Goal: Manage account settings

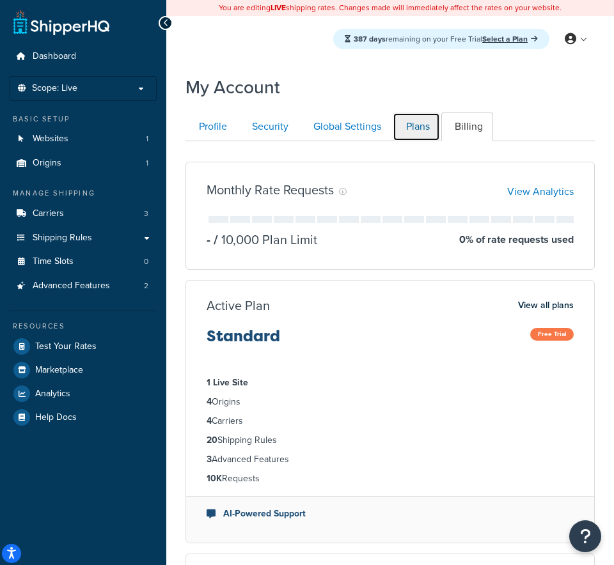
click at [416, 133] on link "Plans" at bounding box center [415, 126] width 47 height 29
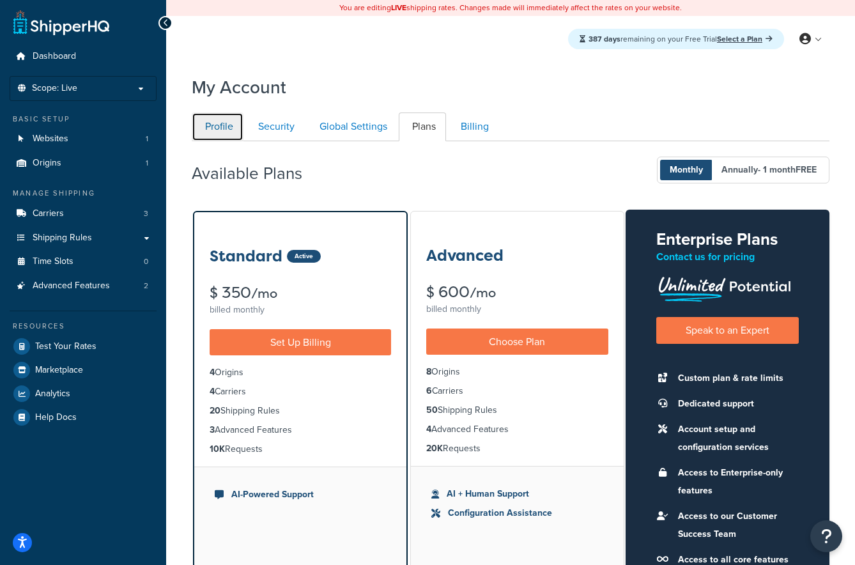
click at [206, 130] on link "Profile" at bounding box center [218, 126] width 52 height 29
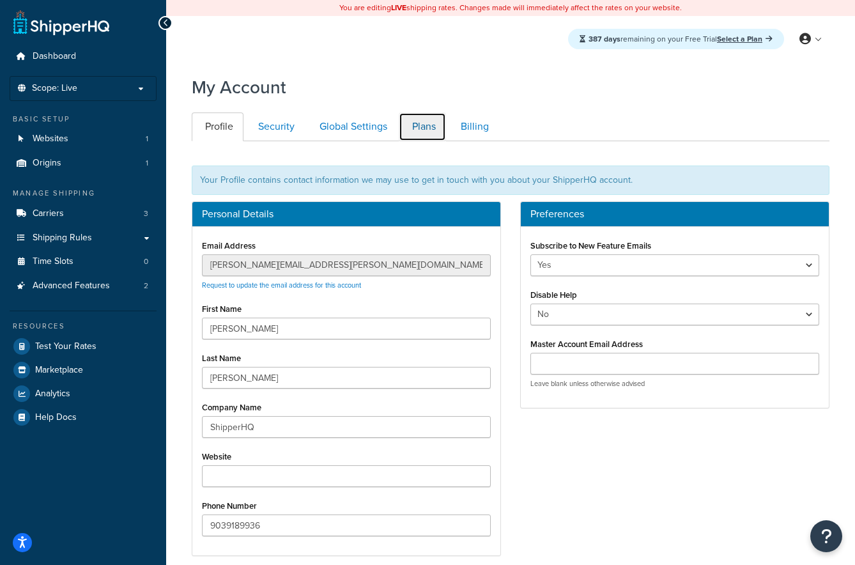
click at [415, 120] on link "Plans" at bounding box center [422, 126] width 47 height 29
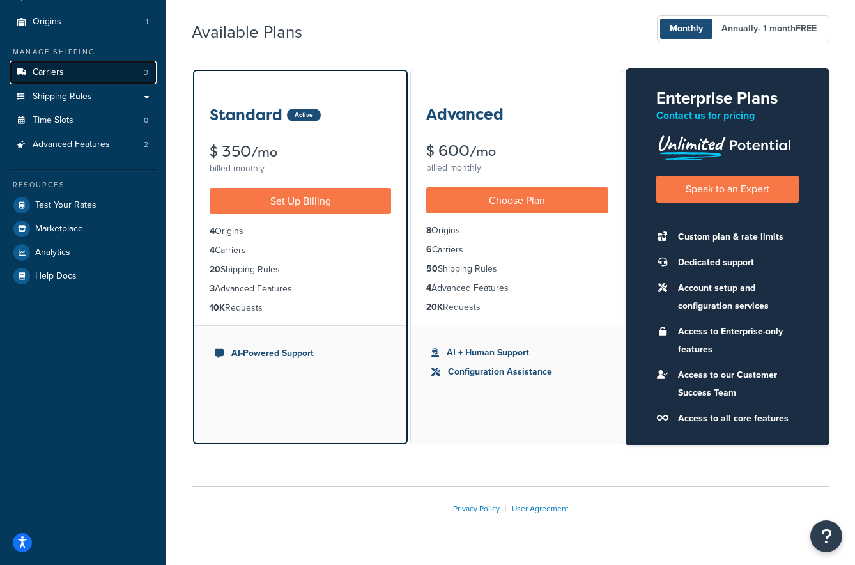
click at [97, 78] on link "Carriers 3" at bounding box center [83, 73] width 147 height 24
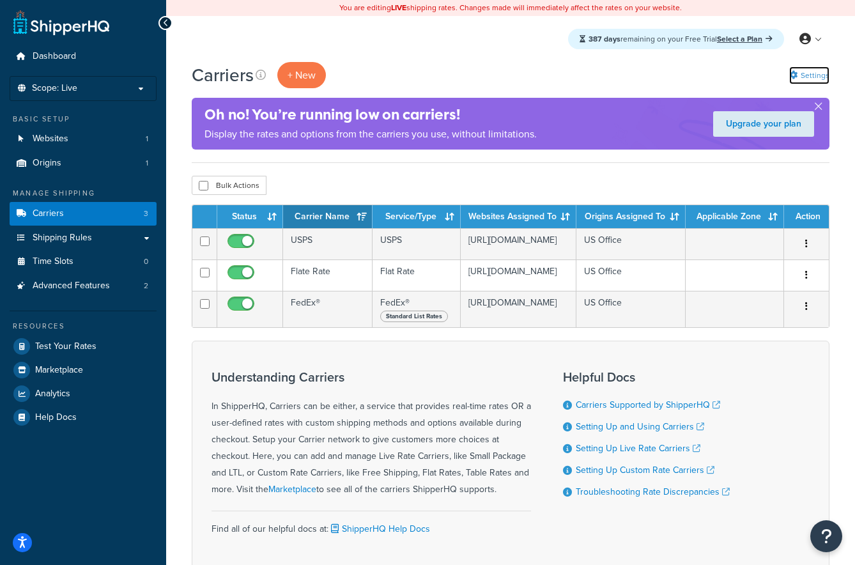
click at [803, 77] on link "Settings" at bounding box center [809, 75] width 40 height 18
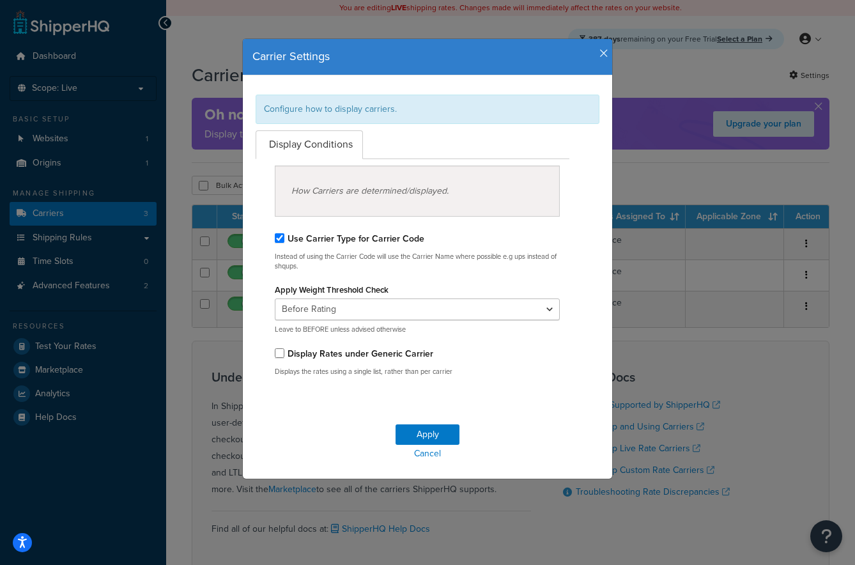
click at [601, 52] on icon "button" at bounding box center [604, 54] width 9 height 12
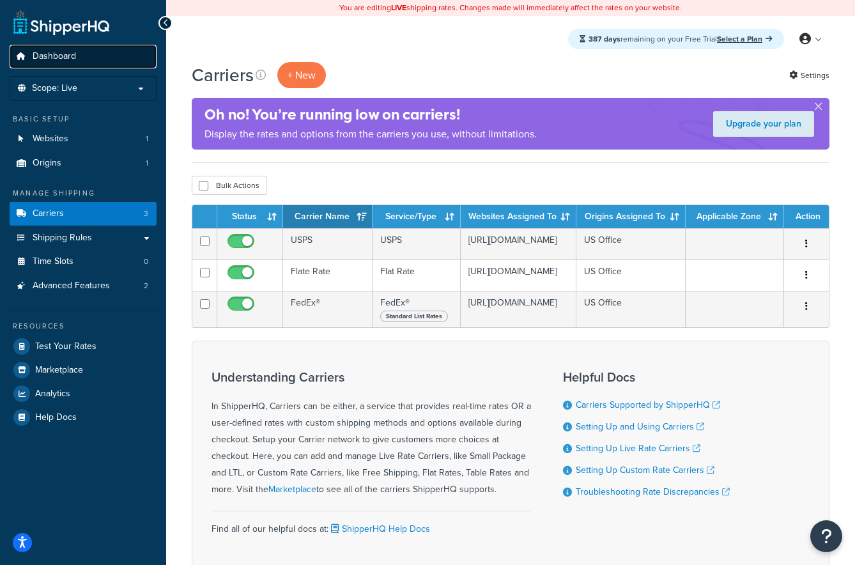
click at [54, 58] on span "Dashboard" at bounding box center [54, 56] width 43 height 11
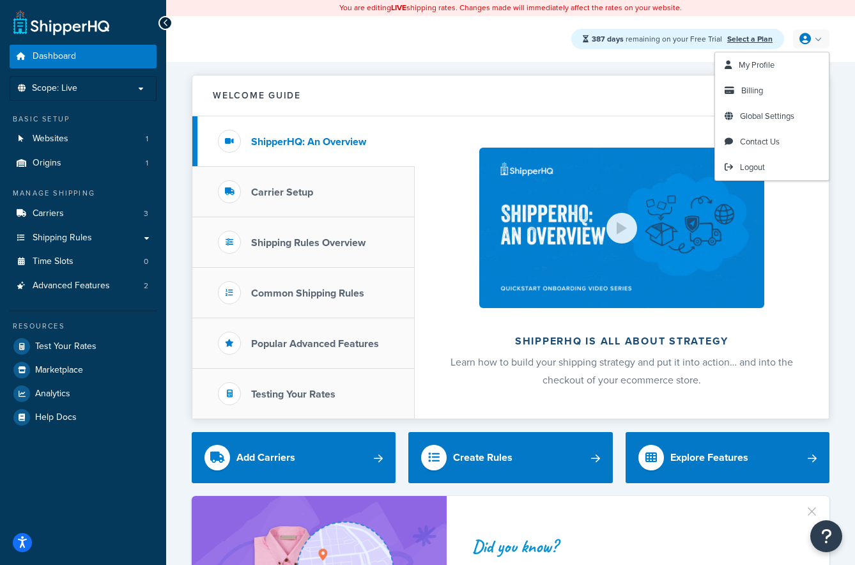
click at [814, 31] on link at bounding box center [811, 38] width 36 height 19
click at [766, 70] on span "My Profile" at bounding box center [757, 65] width 36 height 12
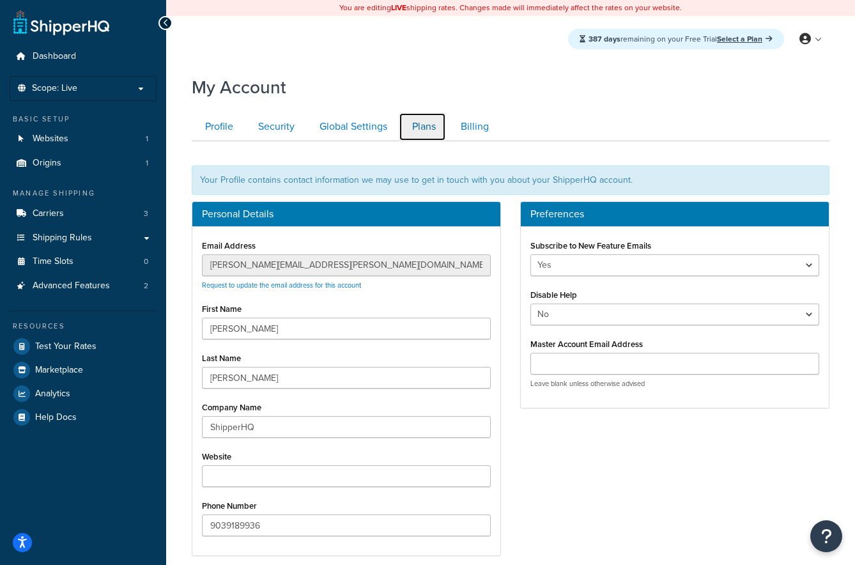
click at [419, 120] on link "Plans" at bounding box center [422, 126] width 47 height 29
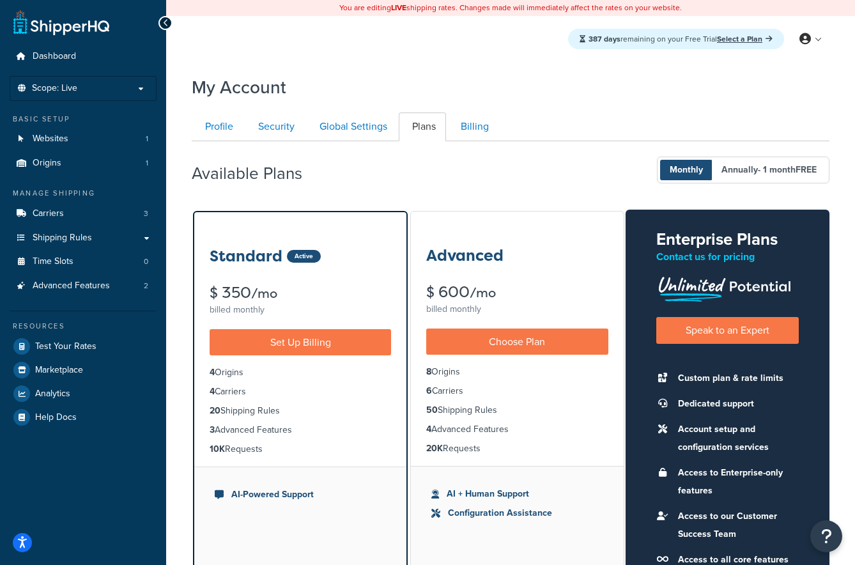
scroll to position [141, 0]
